Goal: Task Accomplishment & Management: Manage account settings

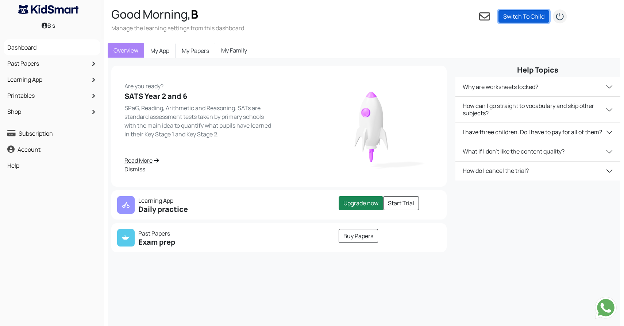
click at [521, 16] on link "Switch To Child" at bounding box center [523, 16] width 51 height 12
click at [327, 65] on div "Your subscription is inactive. Please make the payment to activate. Pay £ Are y…" at bounding box center [364, 221] width 513 height 326
click at [534, 16] on link "Switch To Child" at bounding box center [523, 16] width 51 height 12
click at [551, 28] on link "Add a child" at bounding box center [550, 27] width 29 height 8
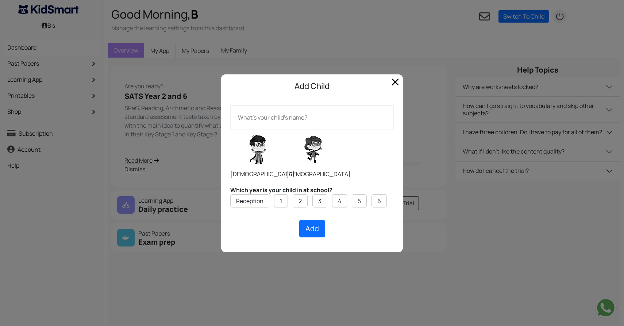
click at [247, 155] on label at bounding box center [257, 149] width 55 height 36
click at [230, 130] on input "radio" at bounding box center [230, 129] width 0 height 0
radio input "true"
click at [359, 199] on label "5" at bounding box center [359, 201] width 3 height 9
click at [0, 0] on input "5" at bounding box center [0, 0] width 0 height 0
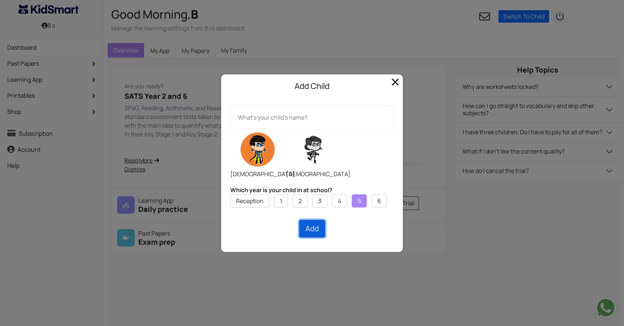
click at [311, 227] on button "Add" at bounding box center [312, 229] width 26 height 18
click at [275, 121] on input "text" at bounding box center [311, 117] width 163 height 24
type input "N"
type input "Aval"
click at [306, 230] on button "Add" at bounding box center [312, 229] width 26 height 18
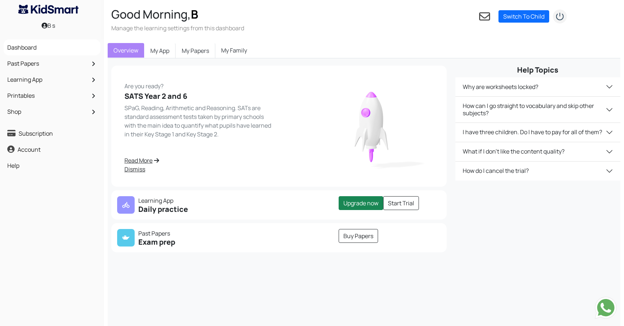
click at [232, 56] on link "My Family" at bounding box center [234, 50] width 38 height 15
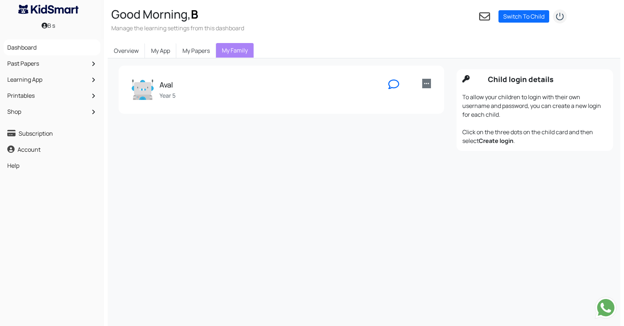
click at [423, 86] on link at bounding box center [426, 83] width 9 height 9
click at [521, 44] on div "Overview My App My Papers My Family" at bounding box center [364, 50] width 513 height 15
click at [560, 17] on img "submit" at bounding box center [559, 16] width 15 height 15
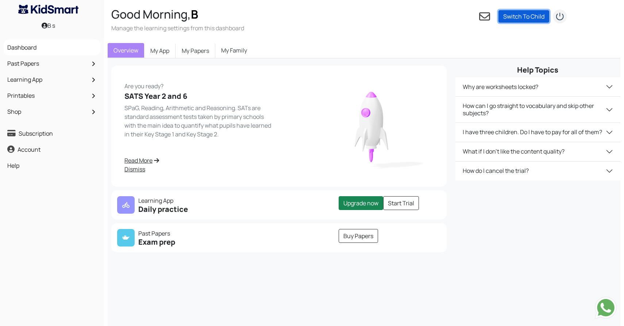
click at [521, 15] on link "Switch To Child" at bounding box center [523, 16] width 51 height 12
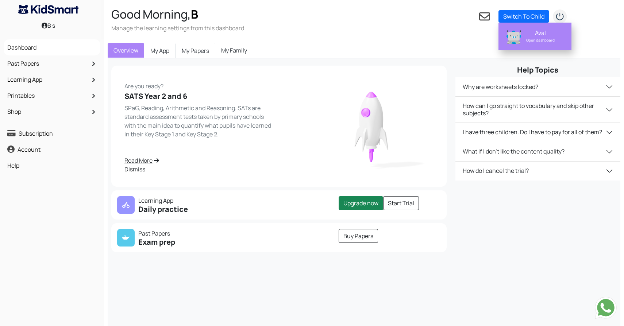
click at [538, 34] on div "Aval" at bounding box center [540, 32] width 46 height 7
